Goal: Information Seeking & Learning: Learn about a topic

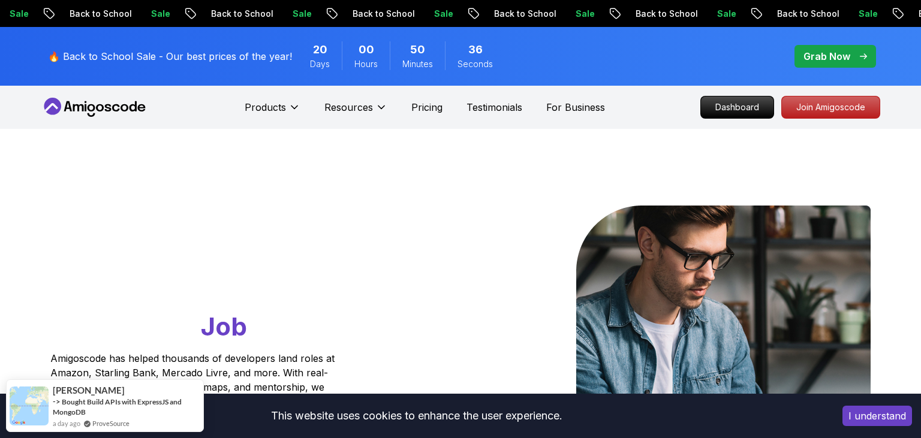
click at [710, 102] on p "Dashboard" at bounding box center [737, 107] width 69 height 20
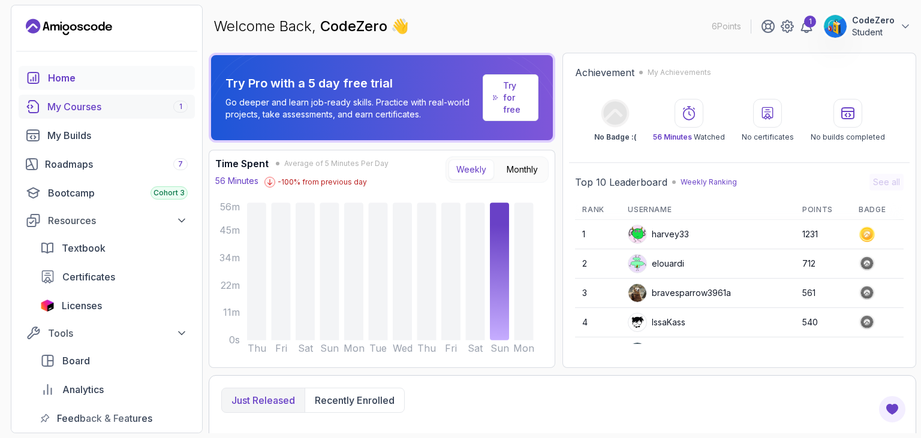
click at [145, 104] on div "My Courses 1" at bounding box center [117, 107] width 140 height 14
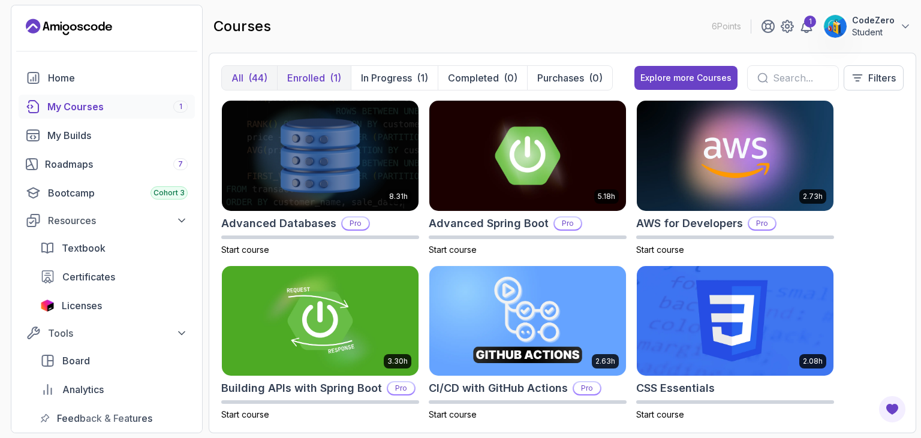
click at [342, 79] on button "Enrolled (1)" at bounding box center [314, 78] width 74 height 24
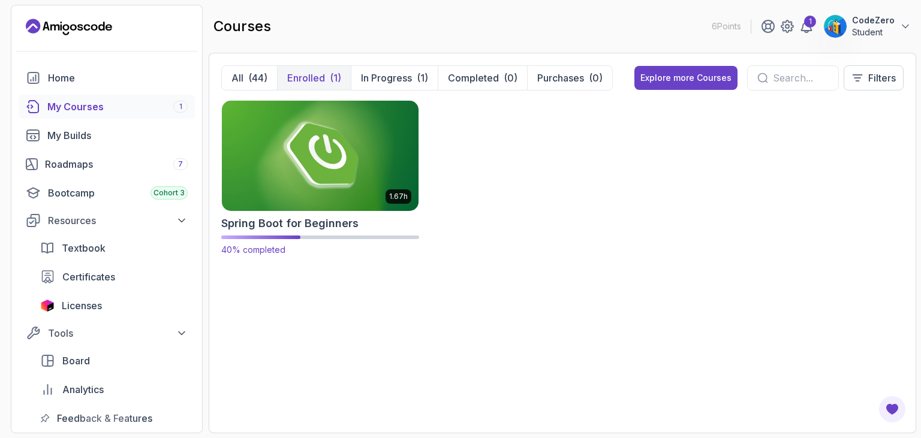
click at [343, 152] on img at bounding box center [320, 156] width 206 height 116
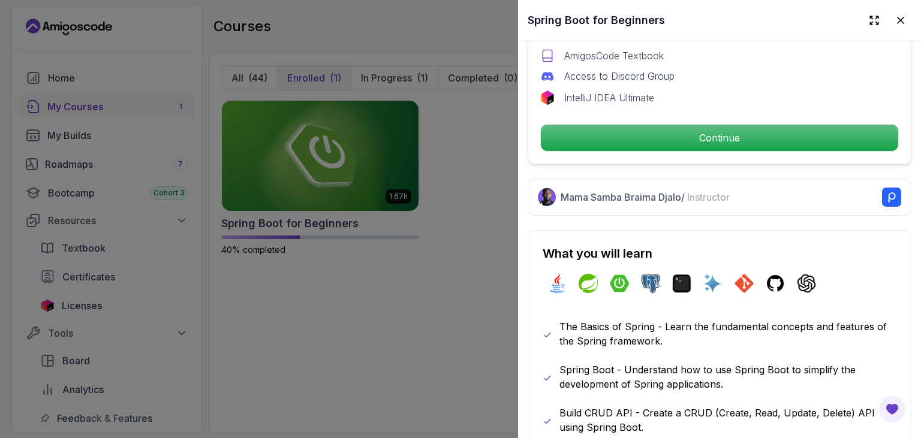
scroll to position [479, 0]
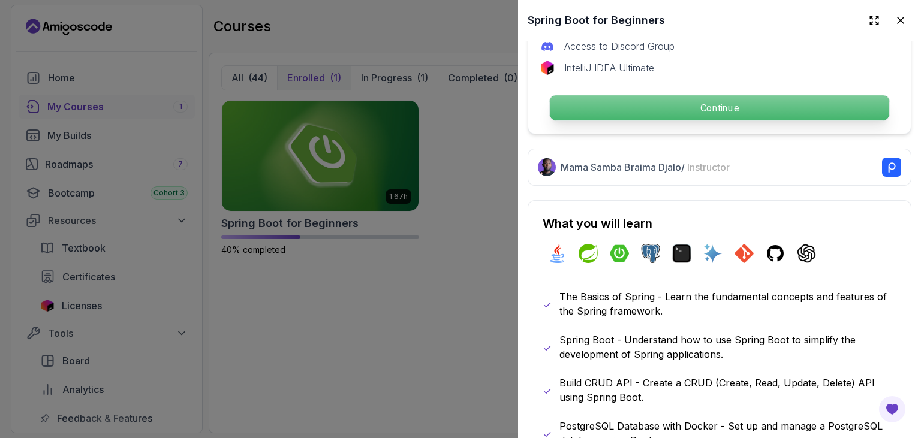
click at [679, 116] on p "Continue" at bounding box center [719, 107] width 339 height 25
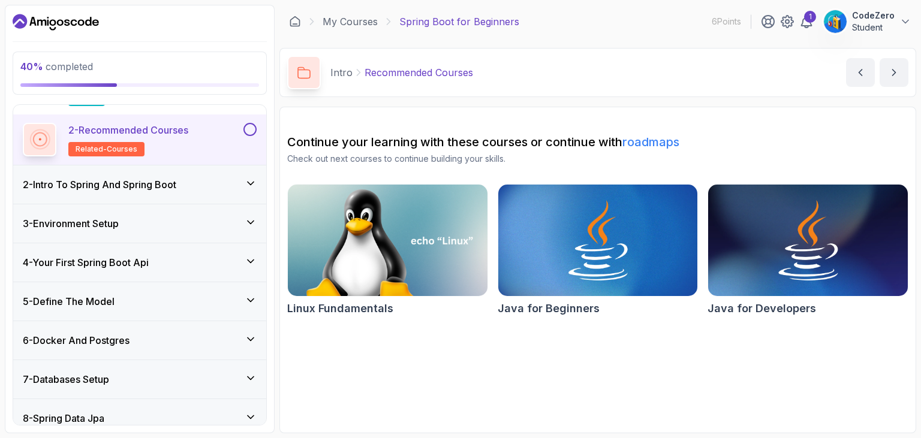
scroll to position [122, 0]
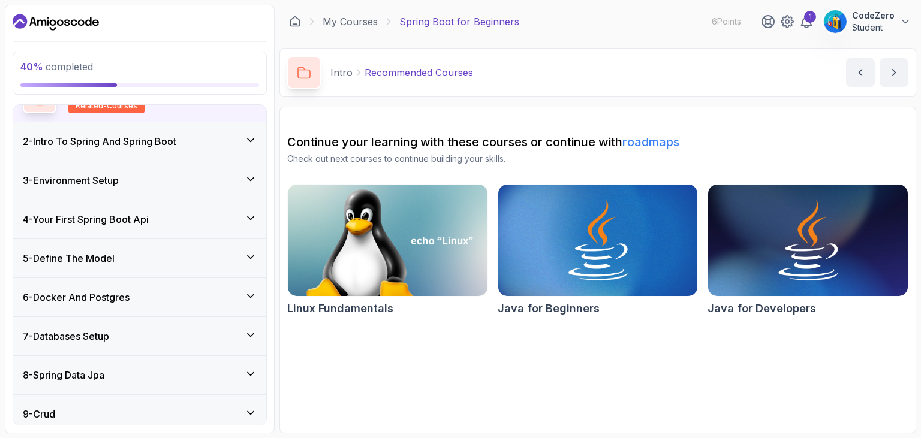
click at [104, 296] on h3 "6 - Docker And Postgres" at bounding box center [76, 297] width 107 height 14
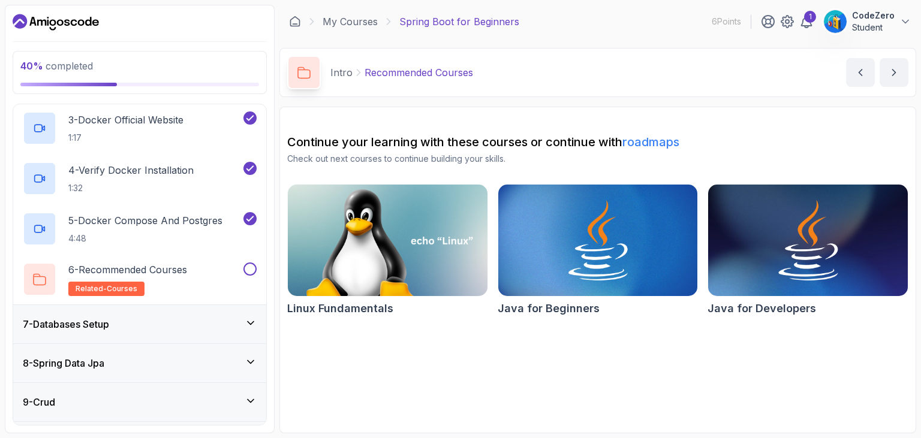
scroll to position [349, 0]
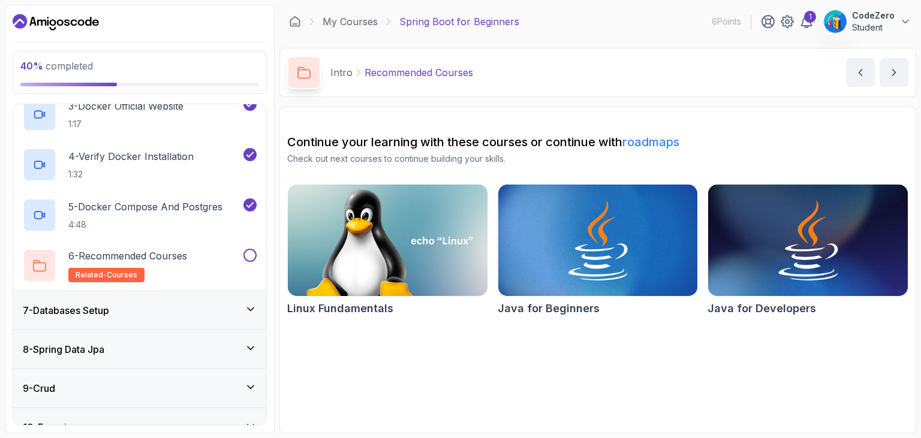
click at [124, 314] on div "7 - Databases Setup" at bounding box center [140, 310] width 234 height 14
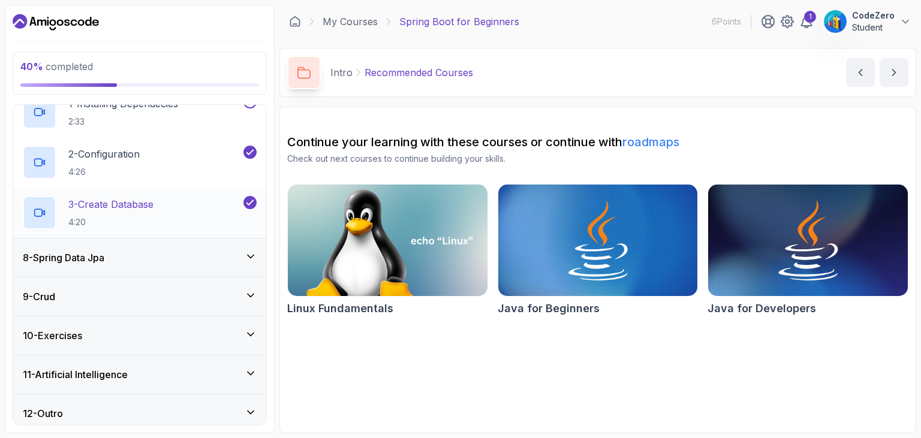
scroll to position [293, 0]
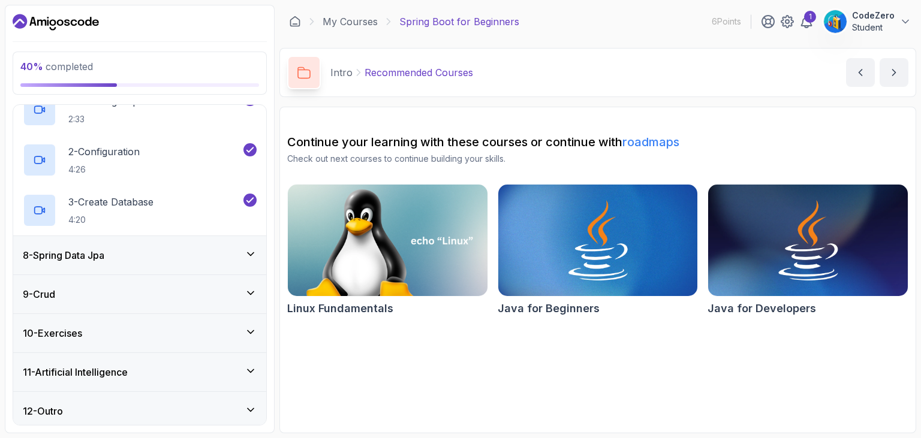
click at [142, 249] on div "8 - Spring Data Jpa" at bounding box center [140, 255] width 234 height 14
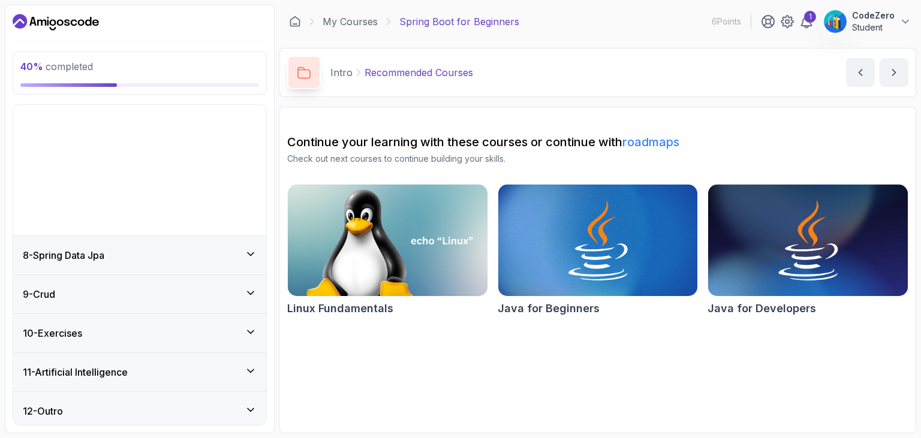
scroll to position [144, 0]
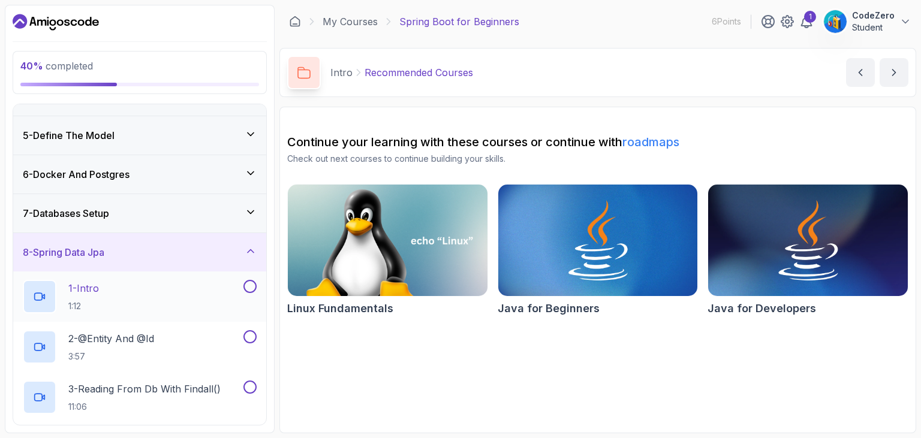
click at [130, 303] on div "1 - Intro 1:12" at bounding box center [132, 297] width 218 height 34
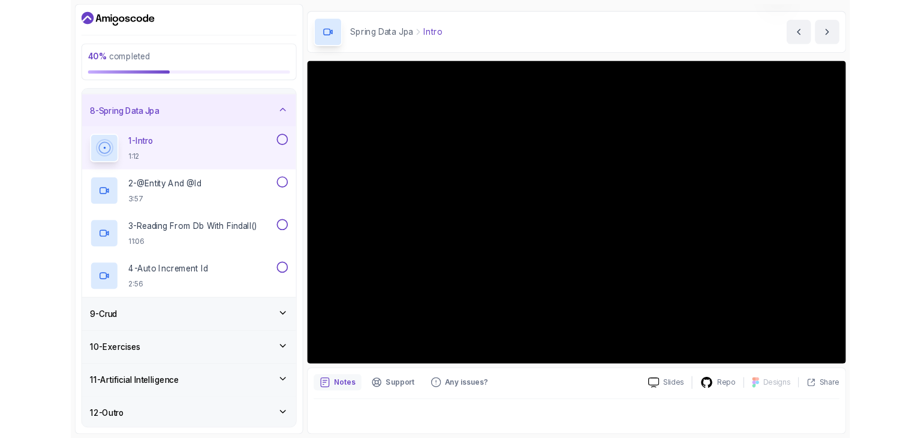
scroll to position [34, 0]
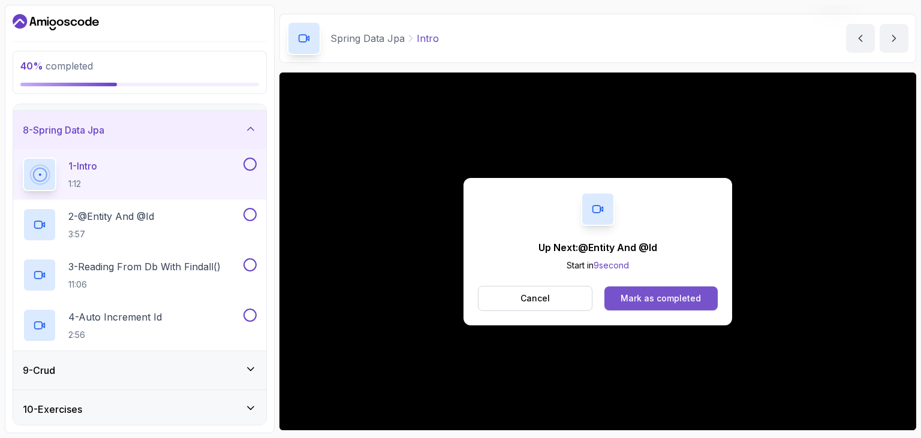
click at [686, 298] on div "Mark as completed" at bounding box center [660, 299] width 80 height 12
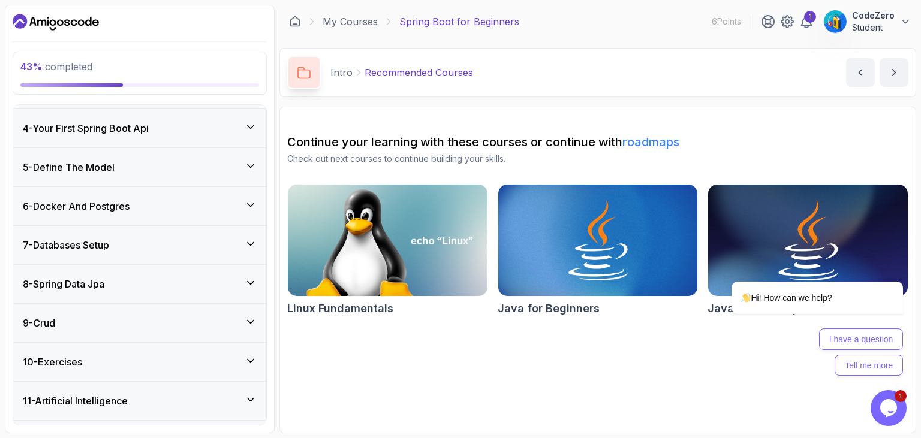
scroll to position [215, 0]
click at [137, 281] on div "8 - Spring Data Jpa" at bounding box center [140, 282] width 234 height 14
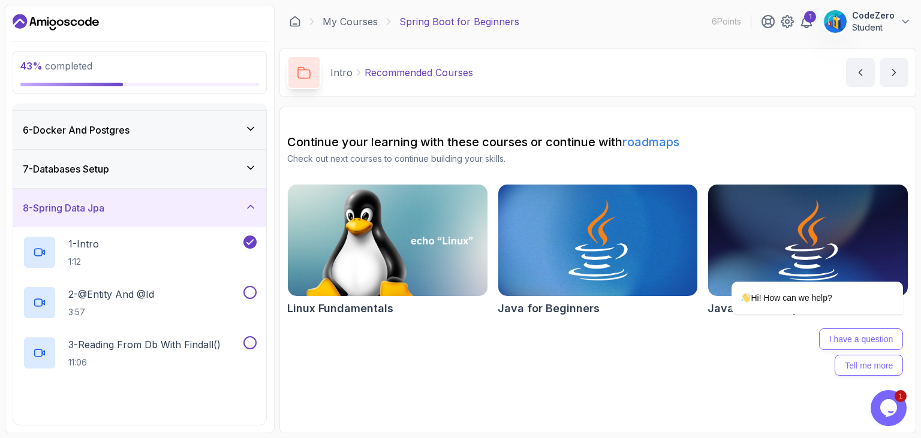
scroll to position [191, 0]
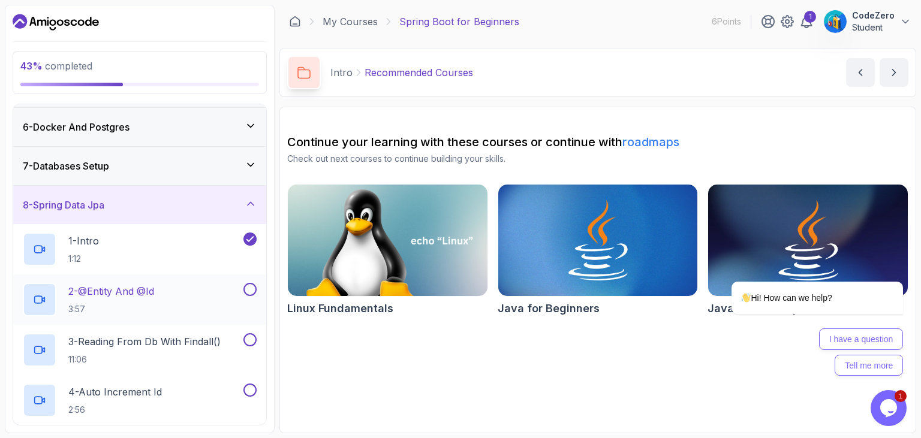
click at [127, 291] on p "2 - @Entity And @Id" at bounding box center [111, 291] width 86 height 14
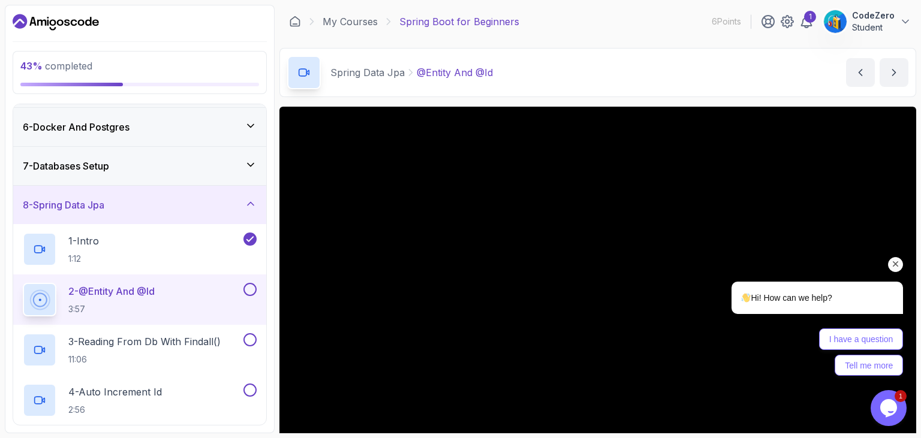
click at [899, 264] on icon "Chat attention grabber" at bounding box center [895, 264] width 11 height 11
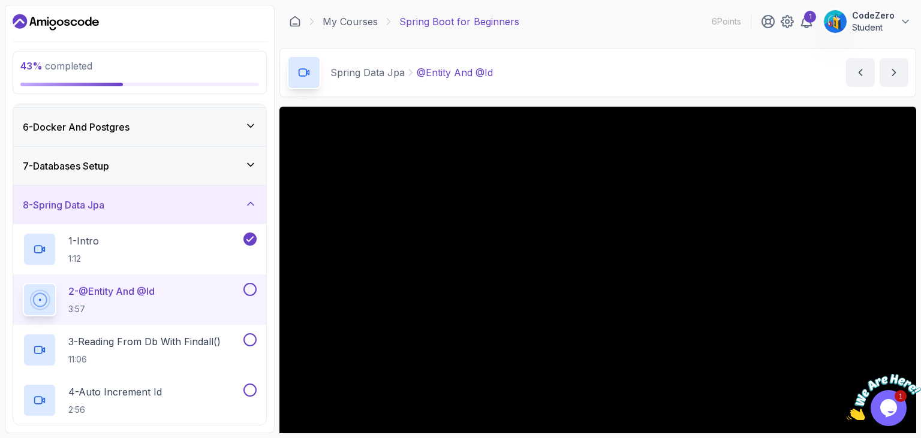
scroll to position [109, 0]
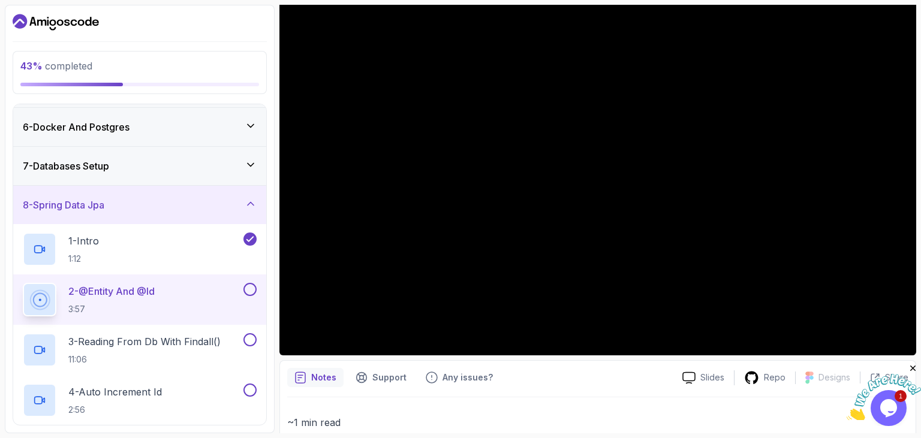
click at [910, 368] on icon "Close" at bounding box center [913, 368] width 11 height 11
click at [880, 406] on icon "Opens Chat This icon Opens the chat window." at bounding box center [888, 408] width 19 height 19
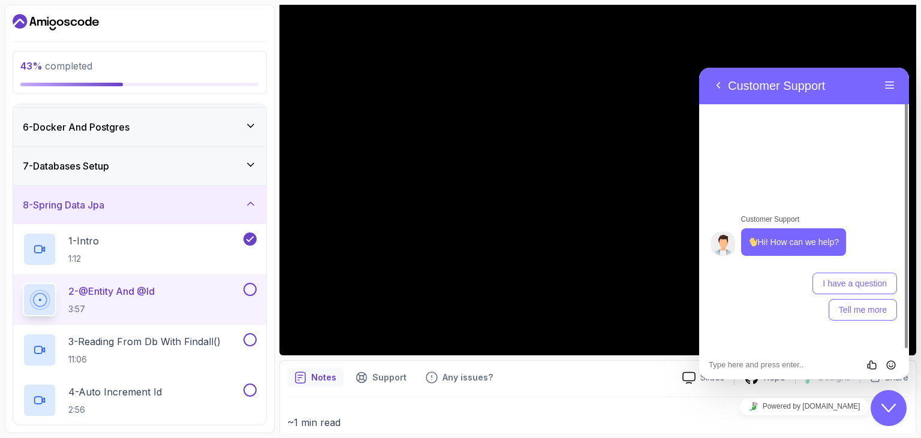
click at [884, 402] on icon "Close Chat This icon closes the chat window." at bounding box center [888, 408] width 14 height 14
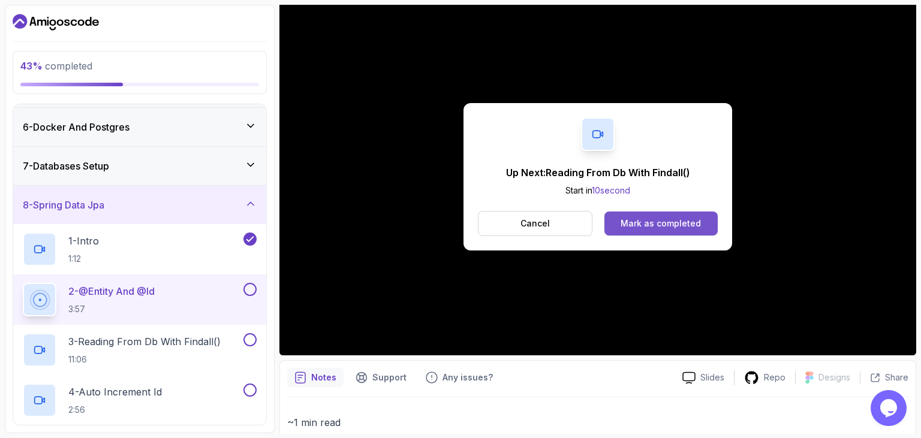
click at [649, 218] on div "Mark as completed" at bounding box center [660, 224] width 80 height 12
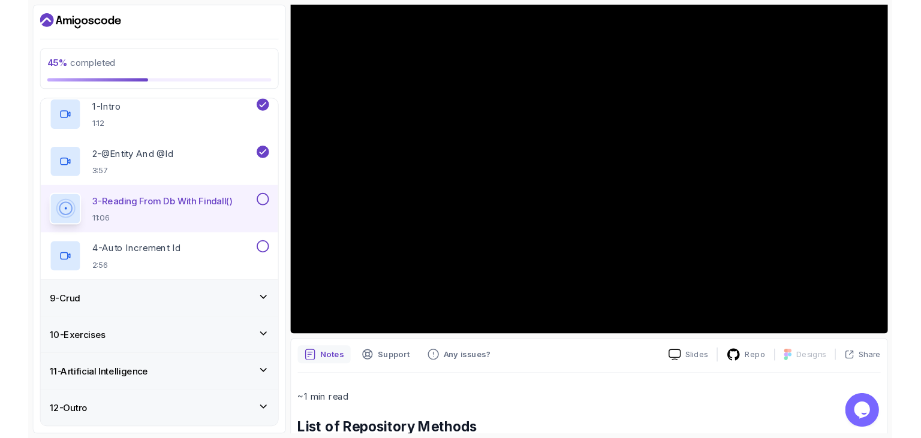
scroll to position [266, 0]
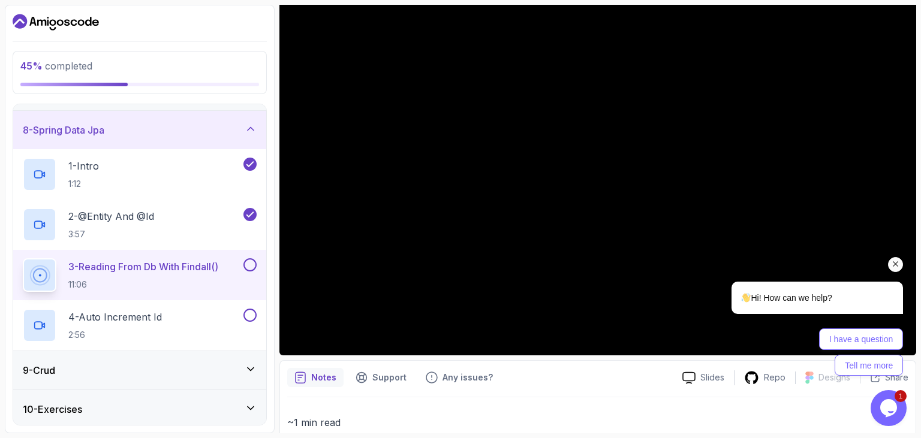
click at [891, 267] on icon "Chat attention grabber" at bounding box center [895, 264] width 11 height 11
click at [536, 373] on div "Notes Support Any issues?" at bounding box center [479, 377] width 385 height 19
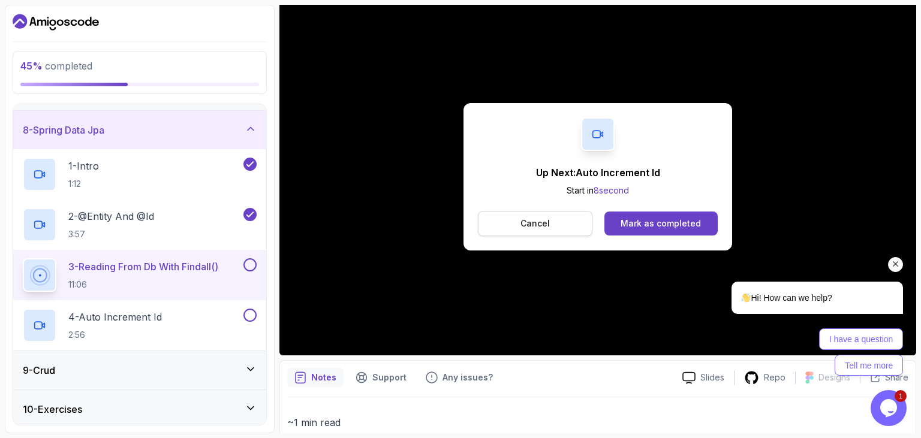
click at [548, 224] on p "Cancel" at bounding box center [534, 224] width 29 height 12
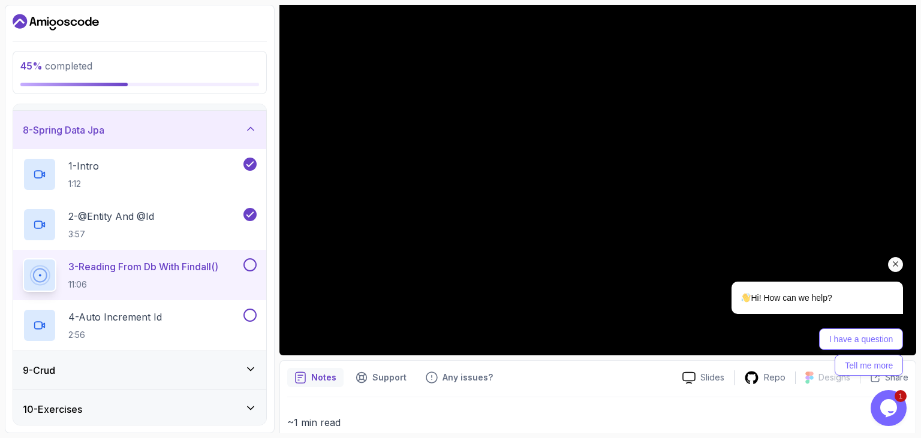
drag, startPoint x: 715, startPoint y: 341, endPoint x: 718, endPoint y: 334, distance: 7.5
click at [718, 334] on div "I have a question Tell me more" at bounding box center [801, 351] width 203 height 47
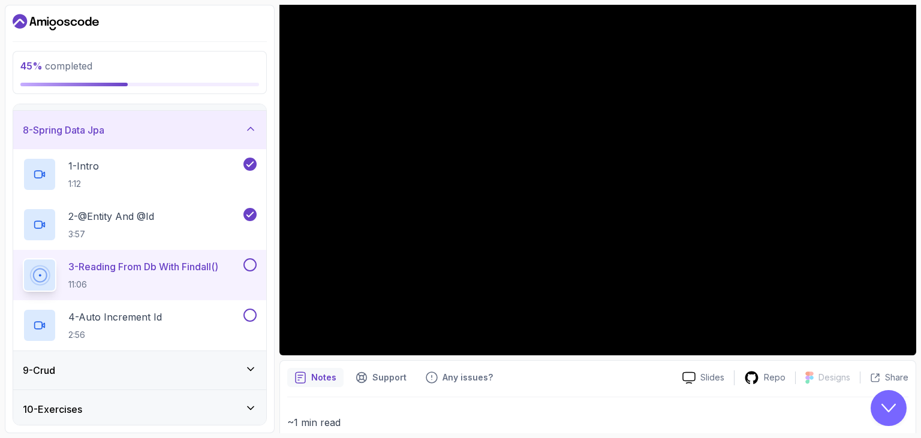
click at [718, 334] on div "Back Customer Support Menu Back Rate this chat Insert emoji Customer Support Ne…" at bounding box center [804, 224] width 210 height 312
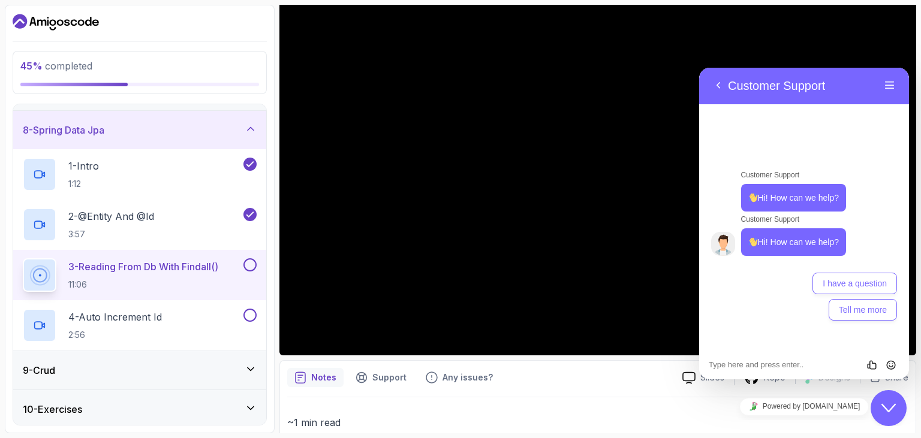
click at [881, 398] on button "Close Chat This icon closes the chat window." at bounding box center [888, 408] width 36 height 36
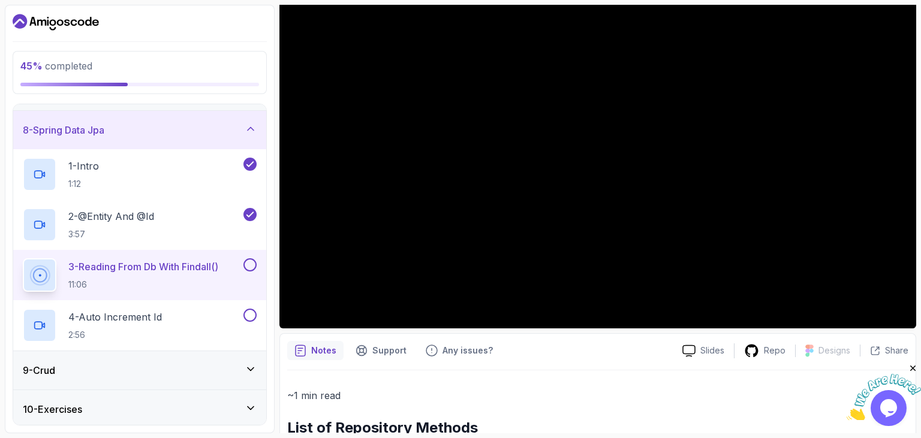
scroll to position [74, 0]
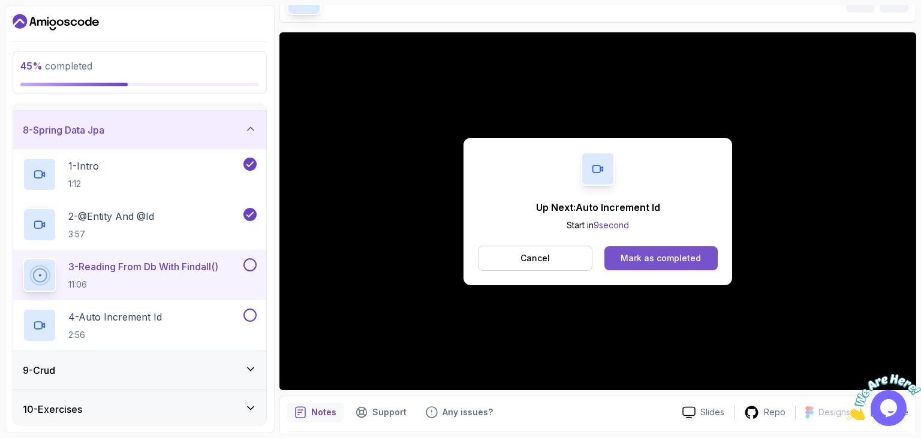
click at [660, 263] on div "Mark as completed" at bounding box center [660, 258] width 80 height 12
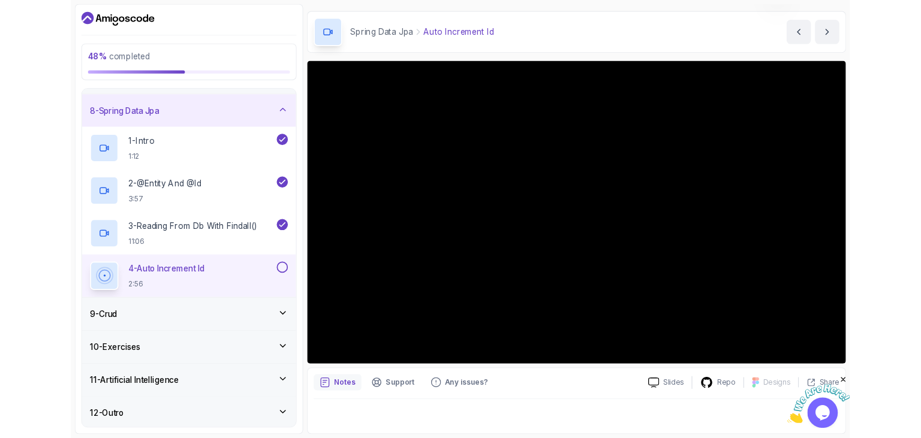
scroll to position [34, 0]
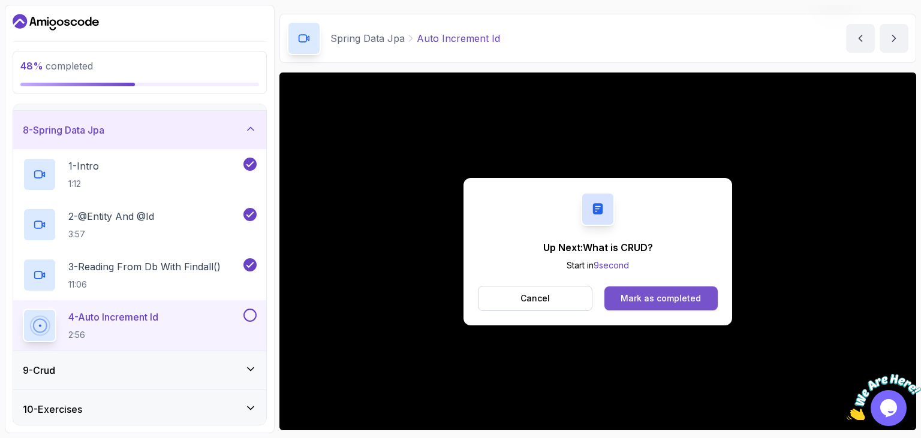
click at [673, 296] on div "Mark as completed" at bounding box center [660, 299] width 80 height 12
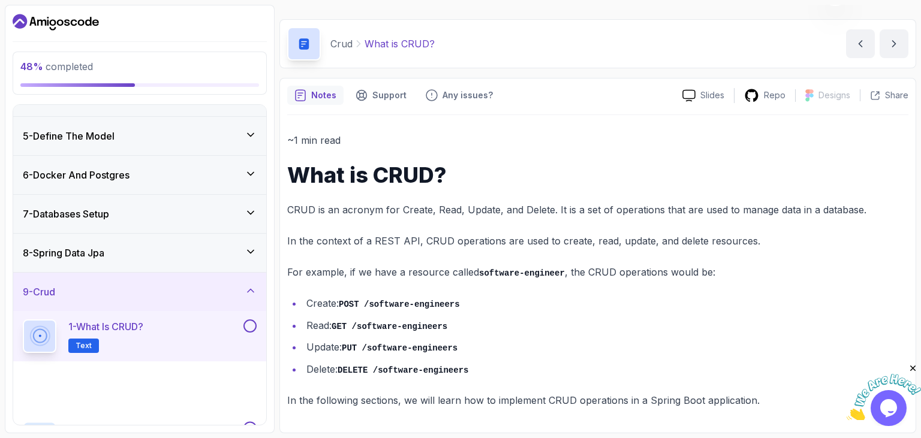
scroll to position [28, 0]
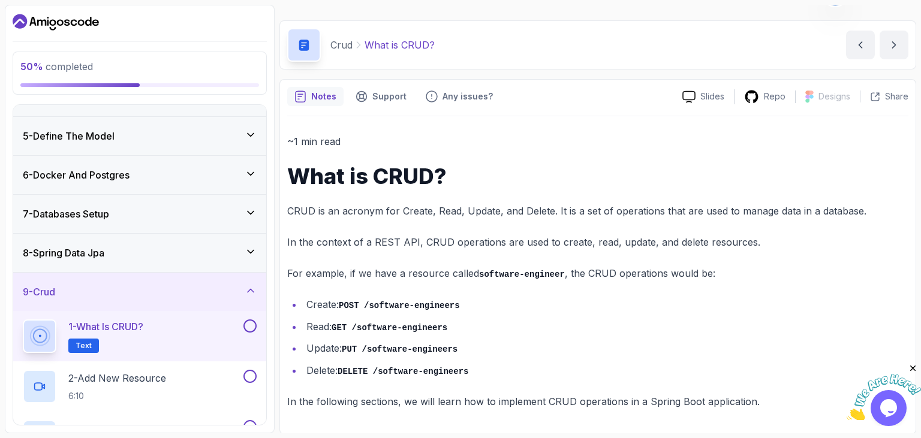
click at [409, 303] on code "POST /software-engineers" at bounding box center [399, 306] width 121 height 10
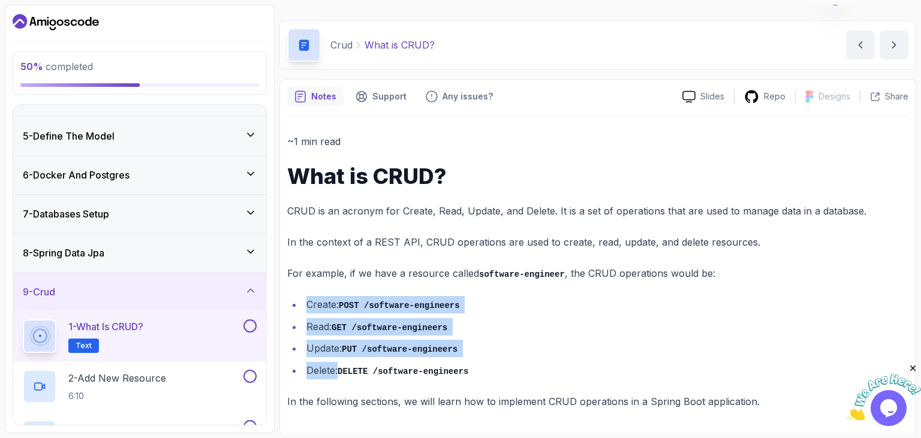
drag, startPoint x: 409, startPoint y: 303, endPoint x: 442, endPoint y: 367, distance: 72.1
click at [442, 367] on ul "Create: POST /software-engineers Read: GET /software-engineers Update: PUT /sof…" at bounding box center [597, 337] width 621 height 83
click at [442, 367] on code "DELETE /software-engineers" at bounding box center [402, 372] width 131 height 10
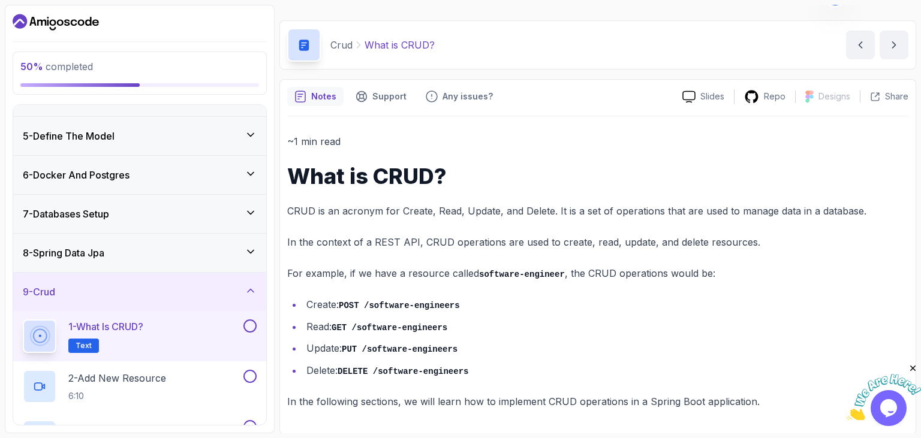
click at [545, 356] on li "Update: PUT /software-engineers" at bounding box center [605, 348] width 605 height 17
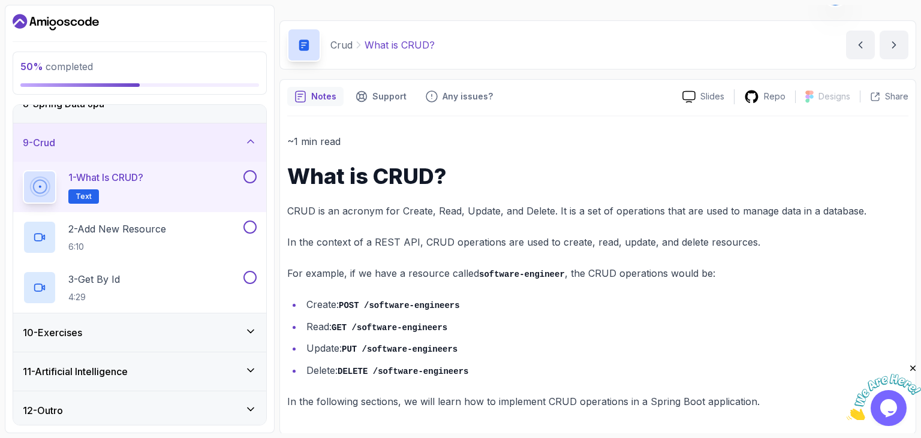
scroll to position [295, 0]
click at [331, 217] on p "CRUD is an acronym for Create, Read, Update, and Delete. It is a set of operati…" at bounding box center [597, 211] width 621 height 17
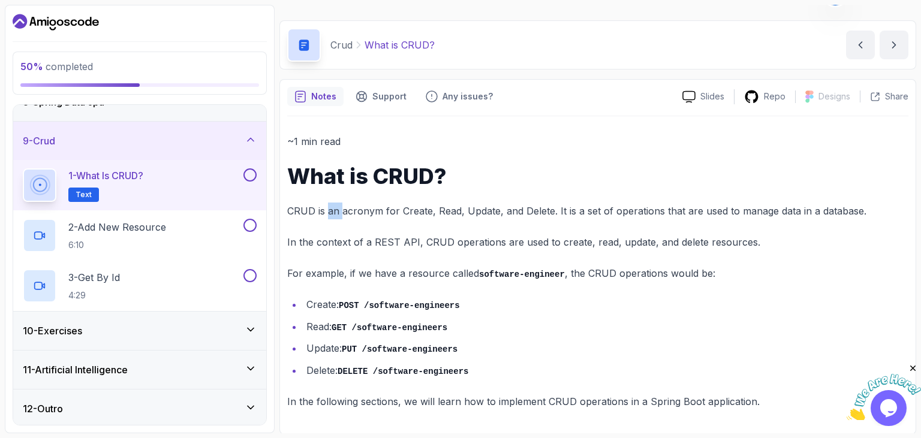
click at [331, 217] on p "CRUD is an acronym for Create, Read, Update, and Delete. It is a set of operati…" at bounding box center [597, 211] width 621 height 17
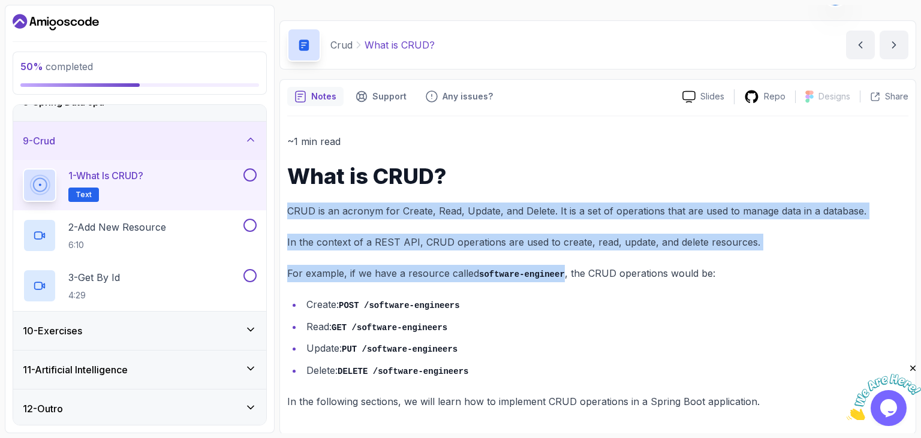
drag, startPoint x: 331, startPoint y: 217, endPoint x: 525, endPoint y: 278, distance: 203.6
click at [525, 278] on div "~1 min read What is CRUD? CRUD is an acronym for Create, Read, Update, and Dele…" at bounding box center [597, 271] width 621 height 277
click at [525, 278] on p "For example, if we have a resource called software-engineer , the CRUD operatio…" at bounding box center [597, 273] width 621 height 17
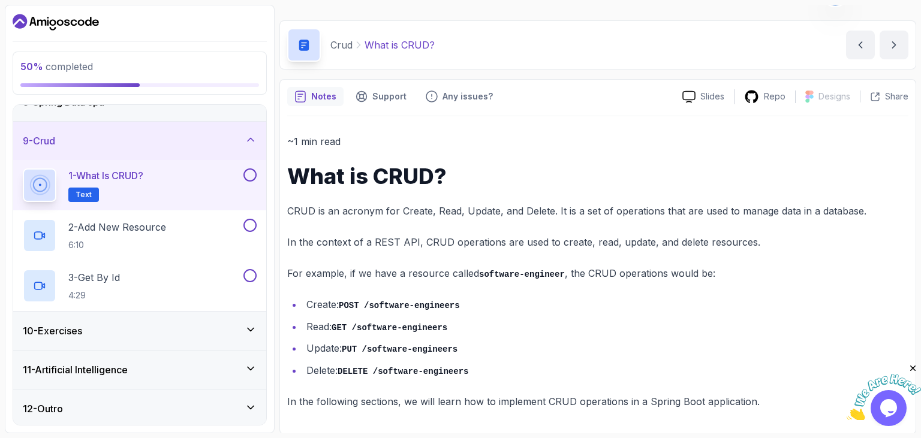
click at [525, 278] on p "For example, if we have a resource called software-engineer , the CRUD operatio…" at bounding box center [597, 273] width 621 height 17
click at [150, 235] on h2 "2 - Add New Resource 6:10" at bounding box center [117, 235] width 98 height 31
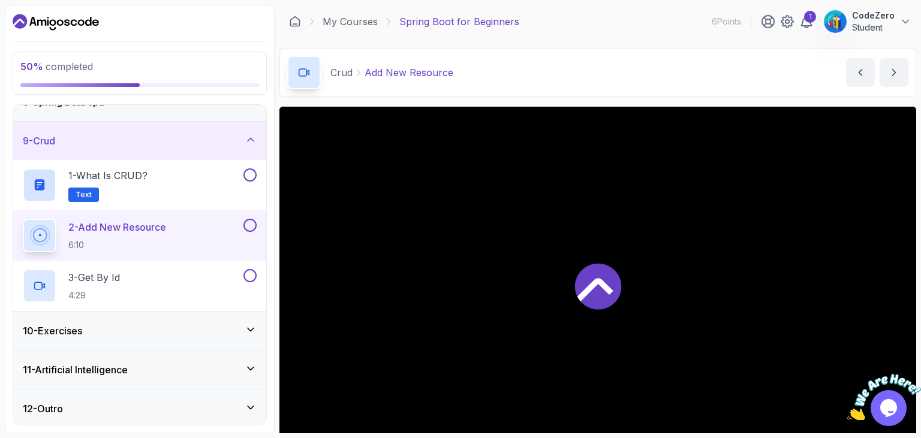
click at [490, 315] on div at bounding box center [597, 286] width 637 height 358
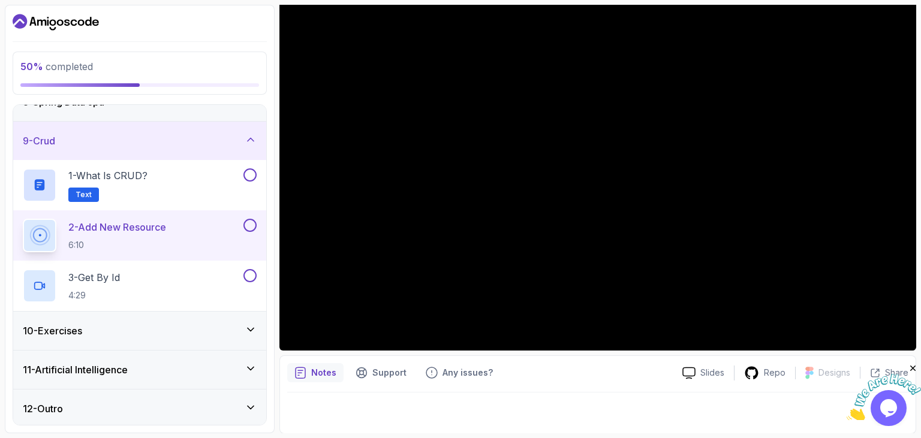
scroll to position [34, 0]
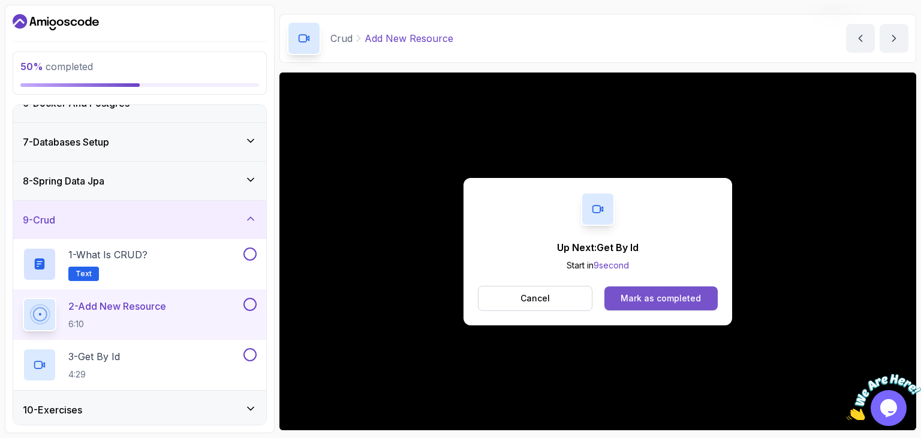
click at [673, 299] on div "Mark as completed" at bounding box center [660, 299] width 80 height 12
